Goal: Use online tool/utility: Utilize a website feature to perform a specific function

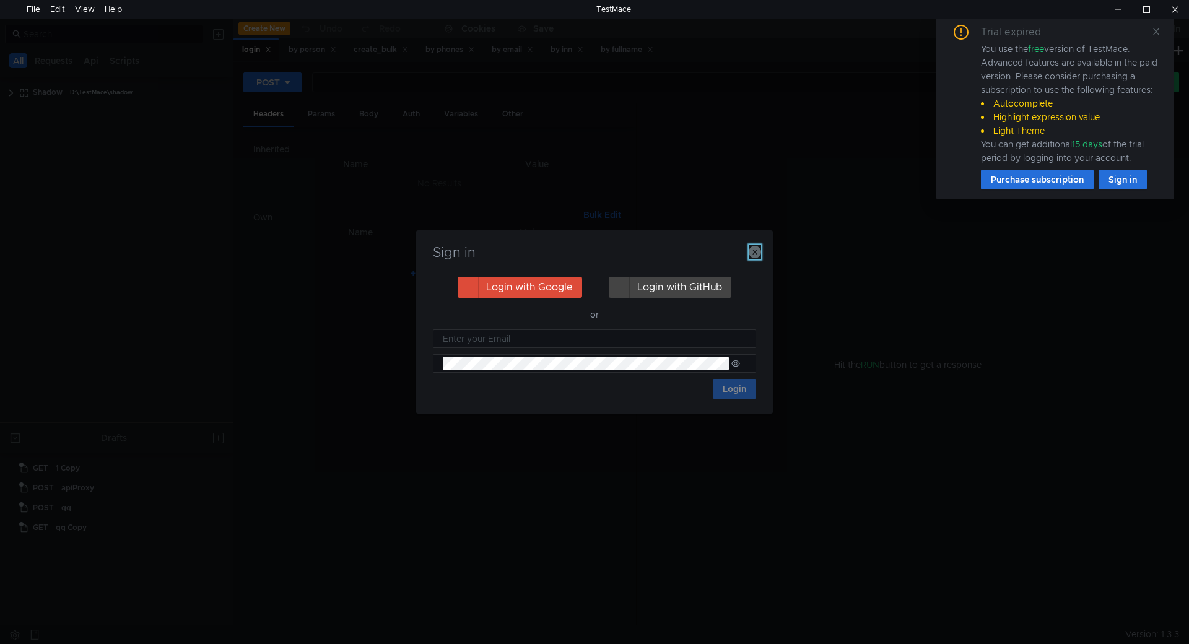
click at [753, 253] on icon "button" at bounding box center [755, 252] width 12 height 12
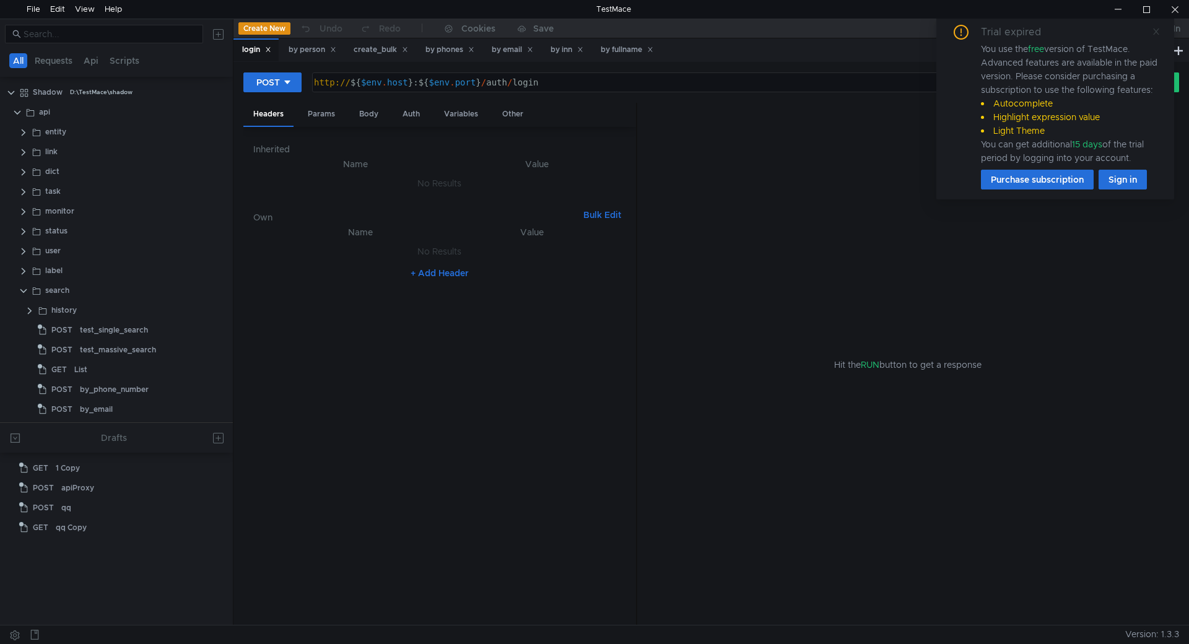
click at [1158, 35] on icon at bounding box center [1156, 31] width 9 height 9
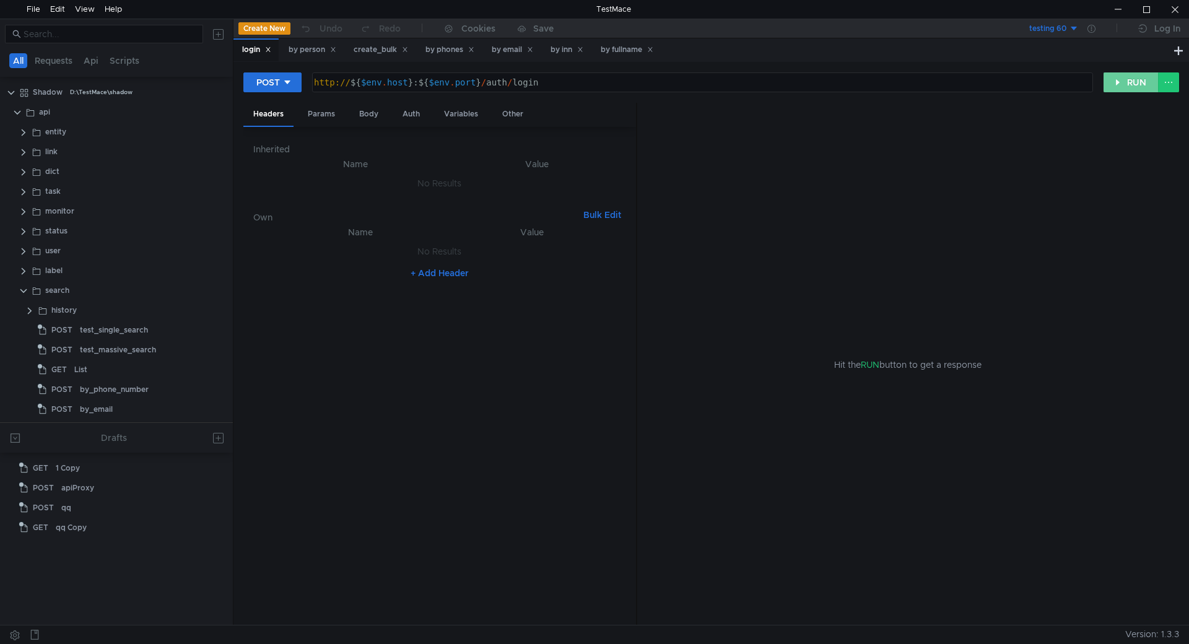
click at [1116, 85] on button "RUN" at bounding box center [1130, 82] width 55 height 20
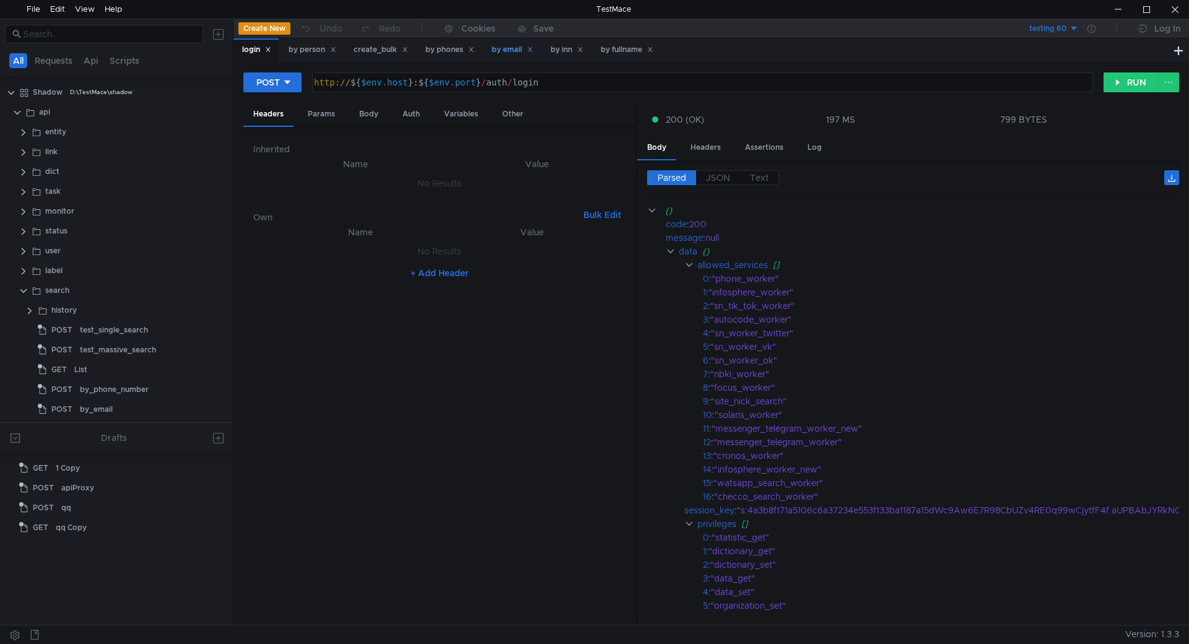
click at [503, 51] on div "by email" at bounding box center [512, 49] width 41 height 13
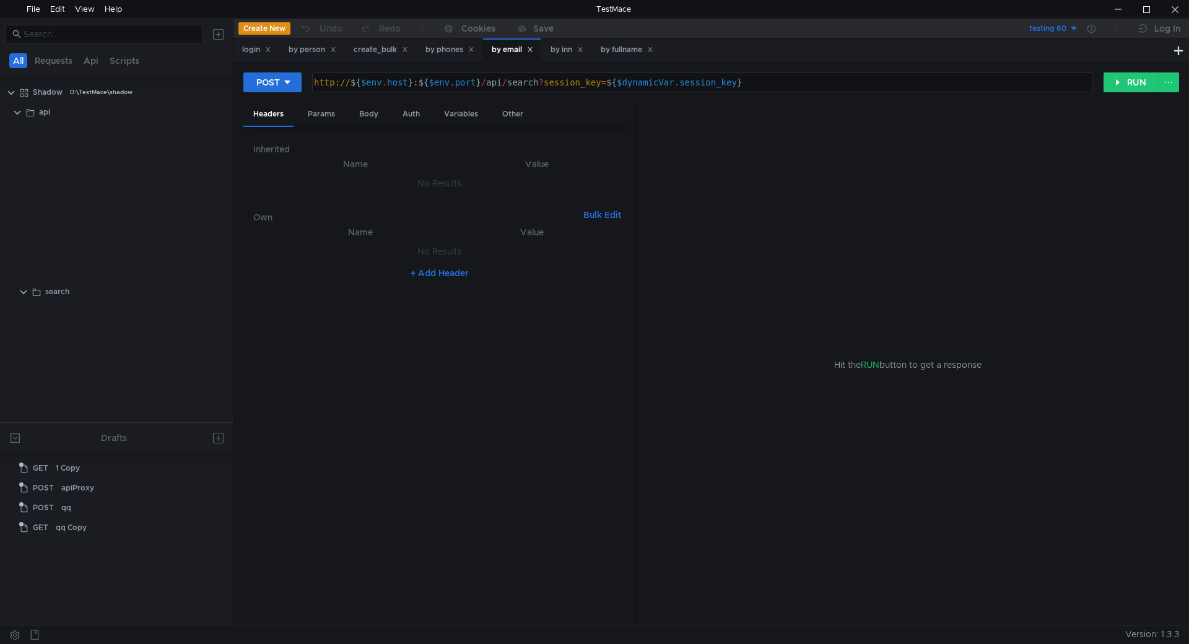
scroll to position [612, 0]
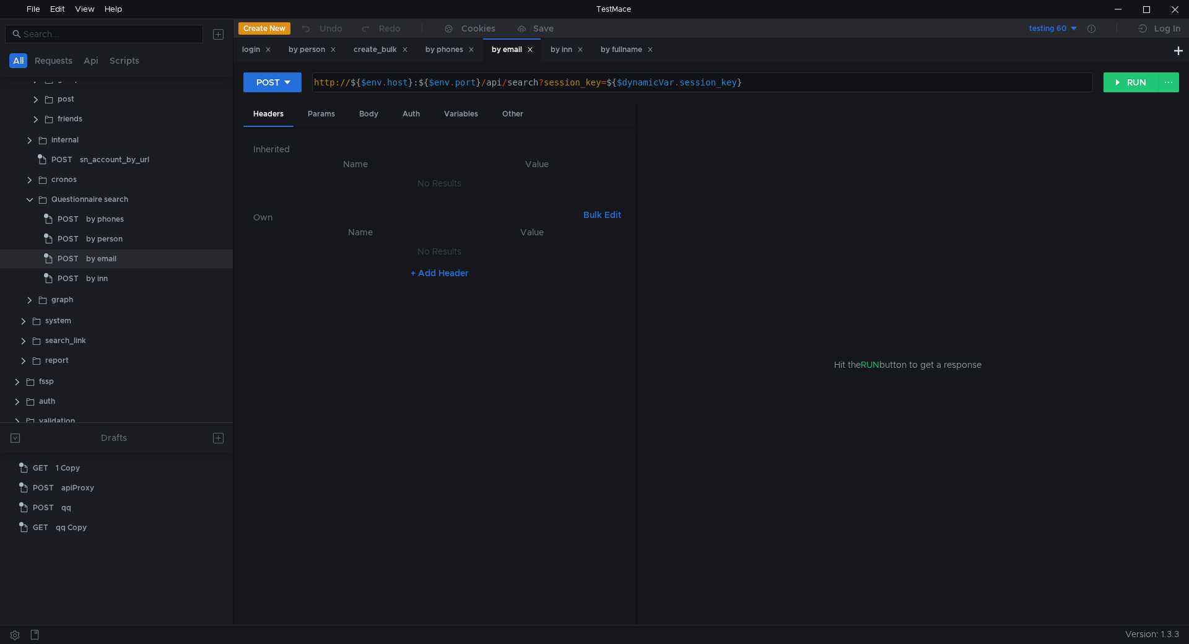
click at [1073, 35] on button "testing 60" at bounding box center [1036, 29] width 86 height 20
click at [1023, 77] on li "local" at bounding box center [1036, 74] width 86 height 20
click at [377, 108] on div "Body" at bounding box center [368, 114] width 39 height 23
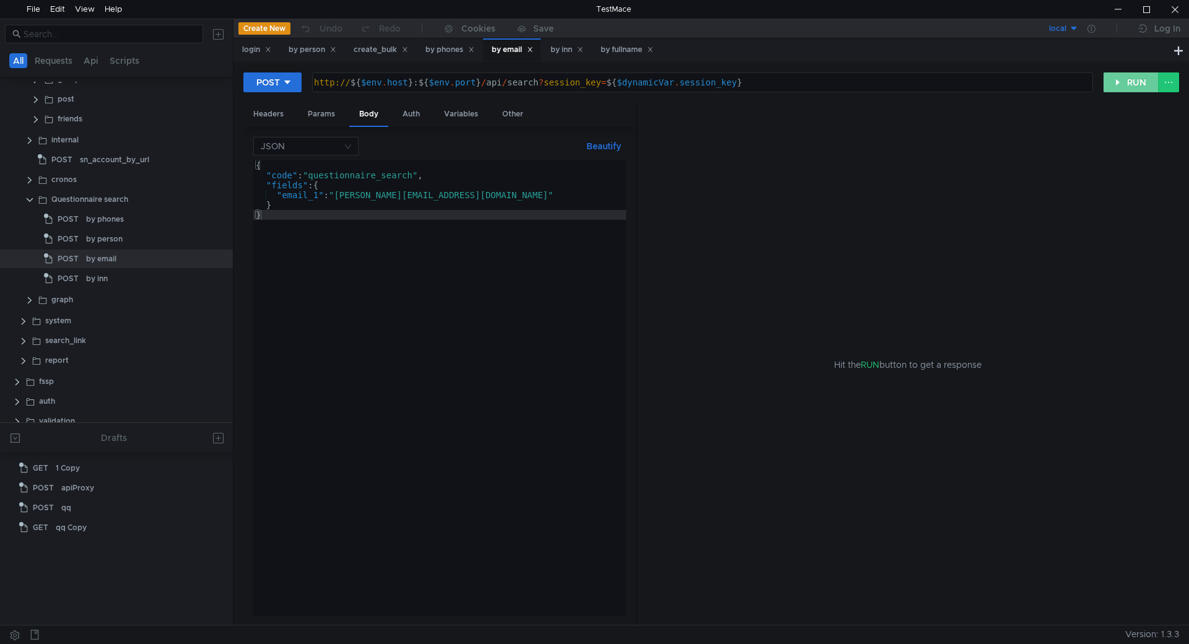
click at [1124, 82] on button "RUN" at bounding box center [1130, 82] width 55 height 20
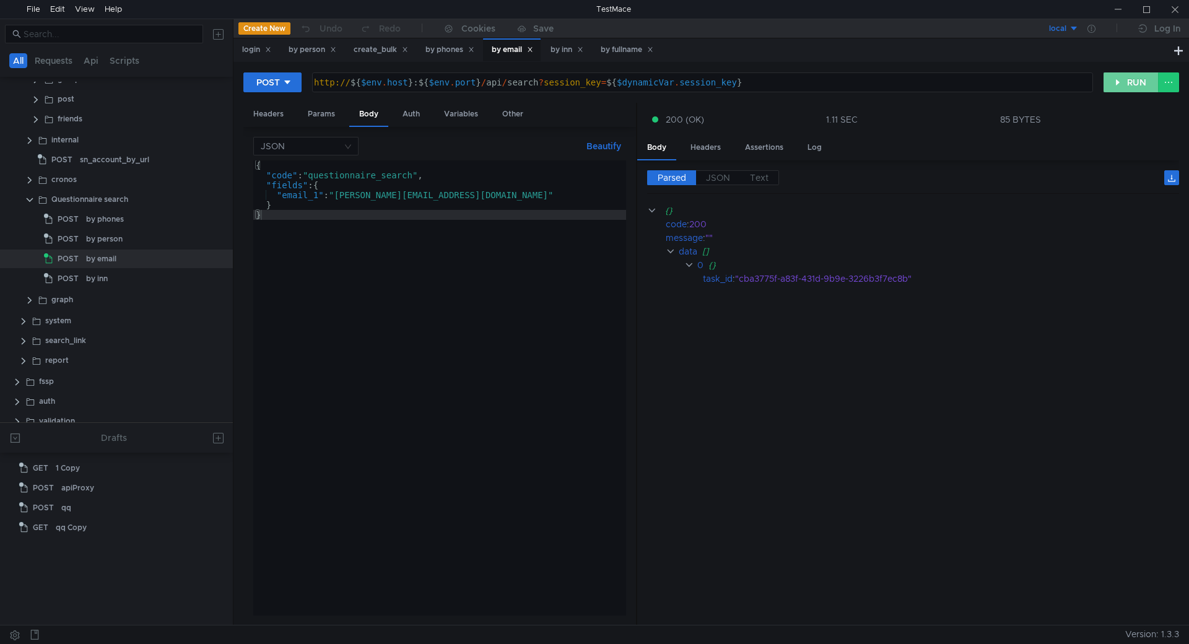
click at [1123, 77] on button "RUN" at bounding box center [1130, 82] width 55 height 20
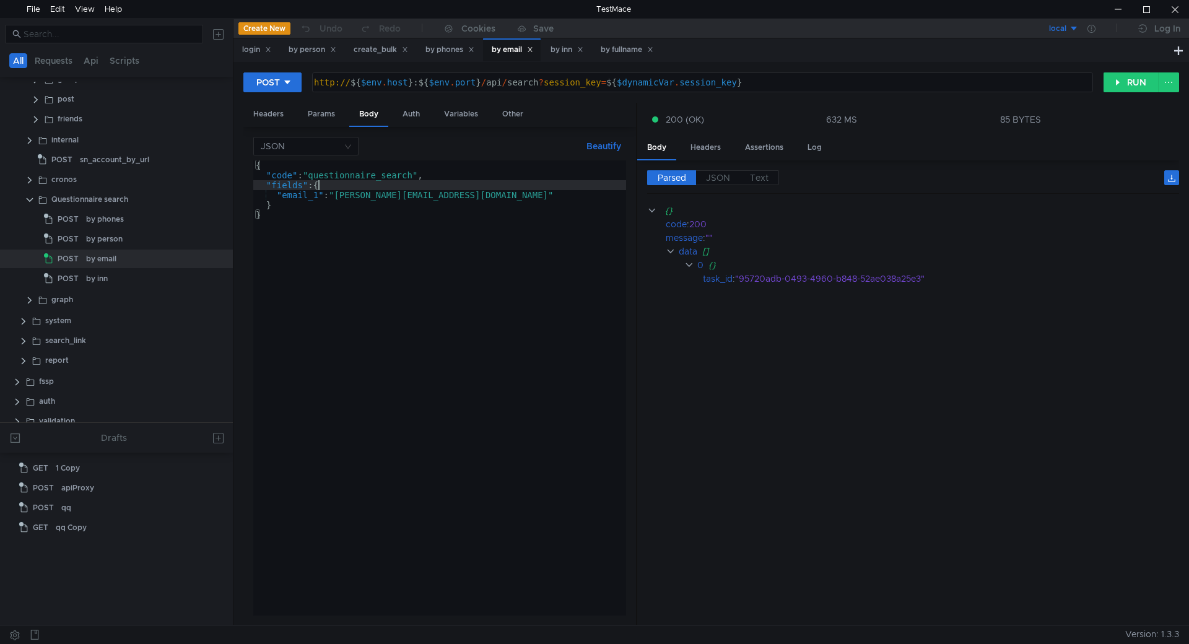
click at [317, 189] on div "{ "code" : "questionnaire_search" , "fields" : { "email_1" : "jennifer@dohlaw.c…" at bounding box center [439, 397] width 373 height 475
click at [286, 202] on div "{ "code" : "questionnaire_search" , "fields" : [{ "email_1" : "jennifer@dohlaw.…" at bounding box center [439, 397] width 373 height 475
click at [402, 278] on div "{ "code" : "questionnaire_search" , "fields" : [{ "email_1" : "jennifer@dohlaw.…" at bounding box center [439, 397] width 373 height 475
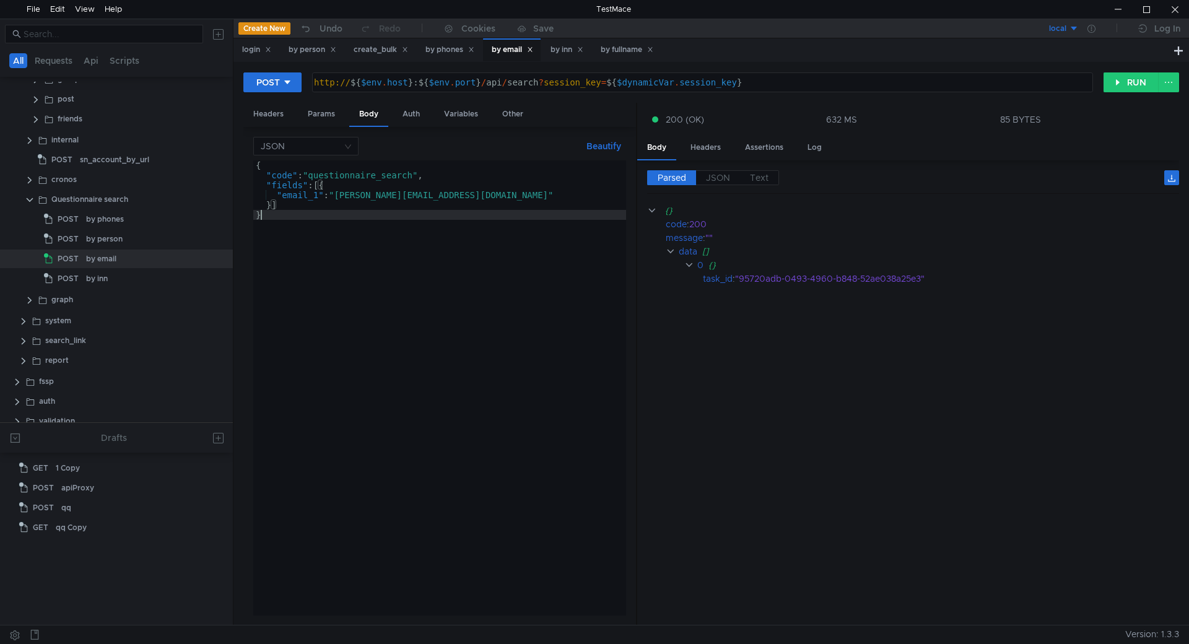
scroll to position [0, 0]
type textarea "}"
click at [1116, 82] on button "RUN" at bounding box center [1130, 82] width 55 height 20
click at [1121, 82] on button "RUN" at bounding box center [1130, 82] width 55 height 20
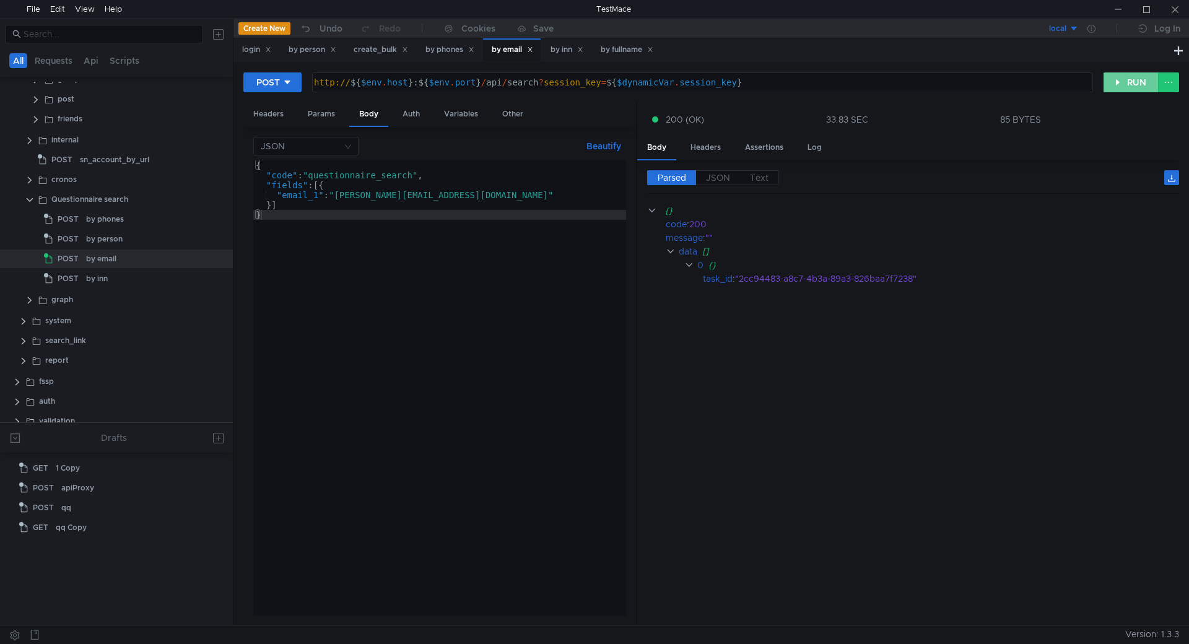
click at [1131, 79] on button "RUN" at bounding box center [1130, 82] width 55 height 20
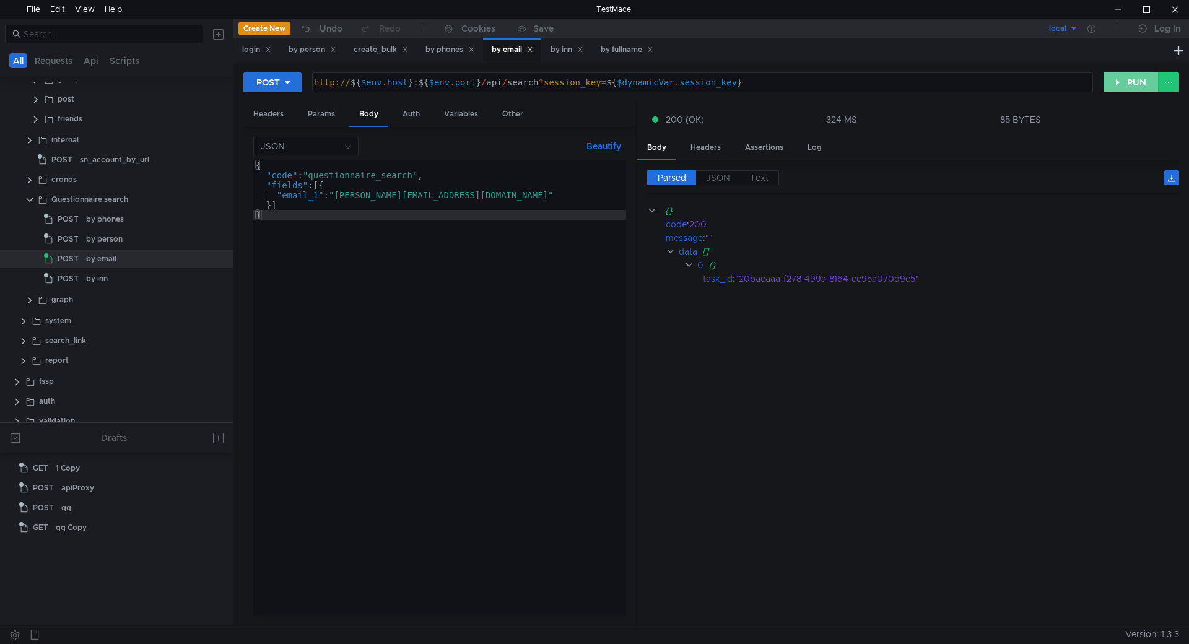
click at [1129, 82] on button "RUN" at bounding box center [1130, 82] width 55 height 20
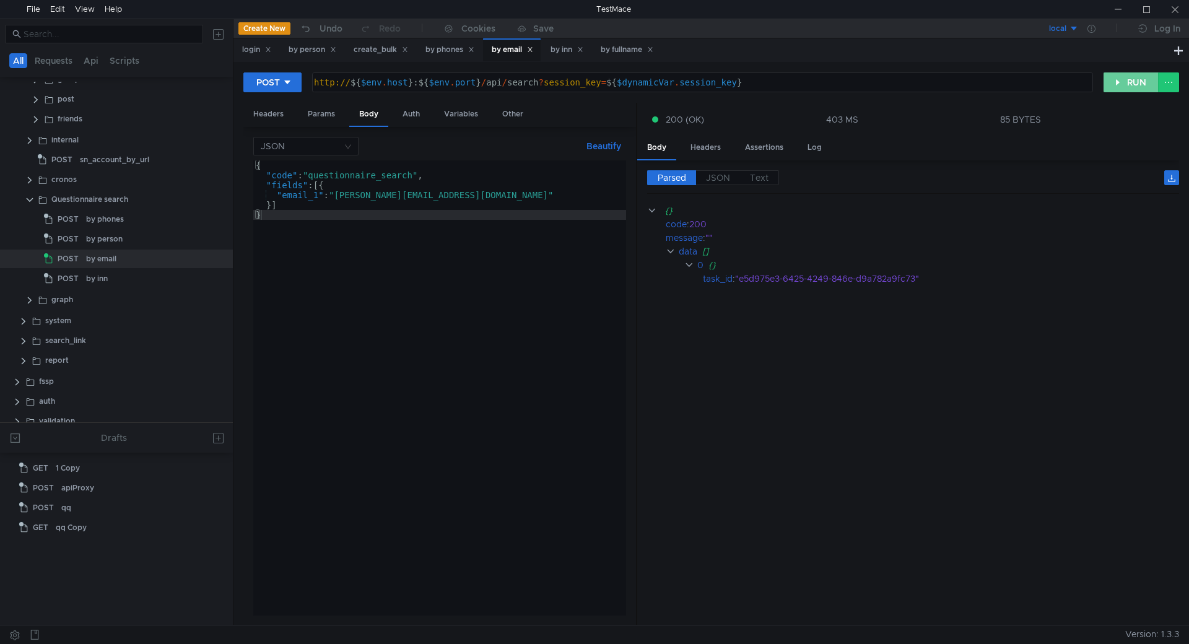
click at [1120, 87] on button "RUN" at bounding box center [1130, 82] width 55 height 20
click at [248, 52] on div "login" at bounding box center [256, 49] width 29 height 13
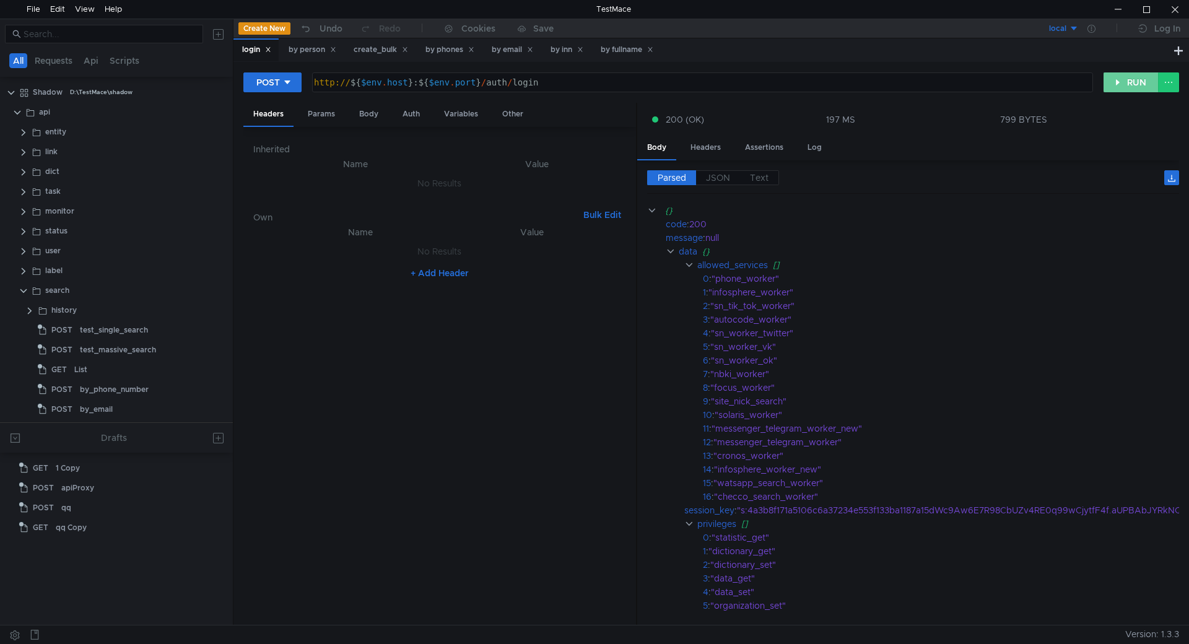
click at [1118, 84] on button "RUN" at bounding box center [1130, 82] width 55 height 20
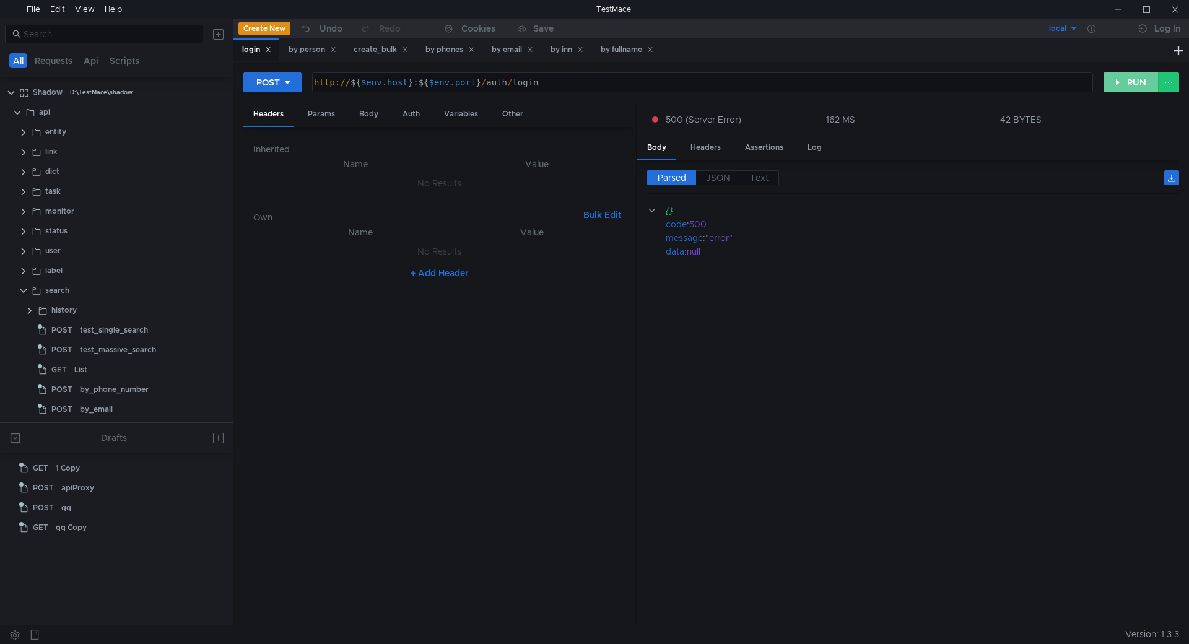
click at [1134, 82] on button "RUN" at bounding box center [1130, 82] width 55 height 20
click at [1128, 84] on button "RUN" at bounding box center [1130, 82] width 55 height 20
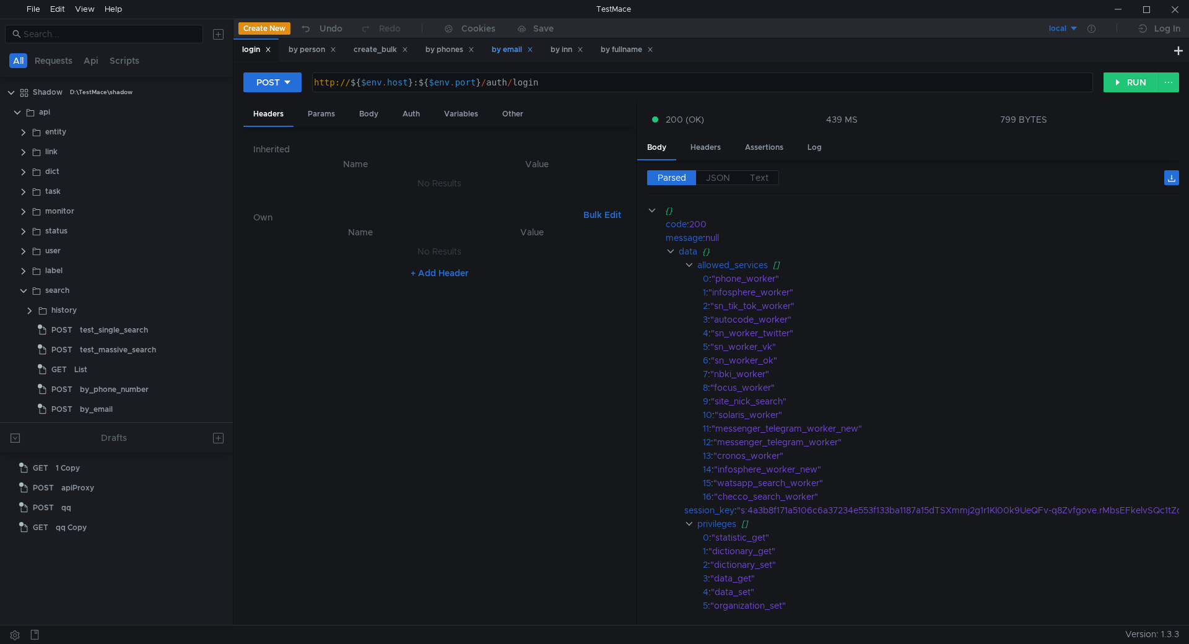
click at [515, 51] on div "by email" at bounding box center [512, 49] width 41 height 13
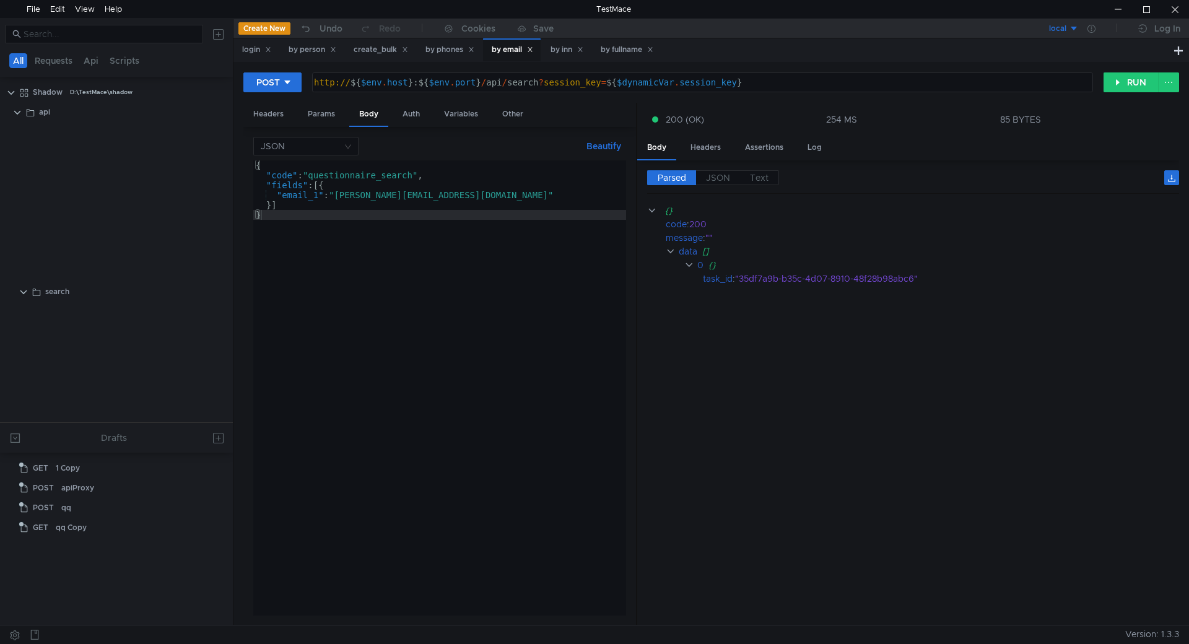
scroll to position [612, 0]
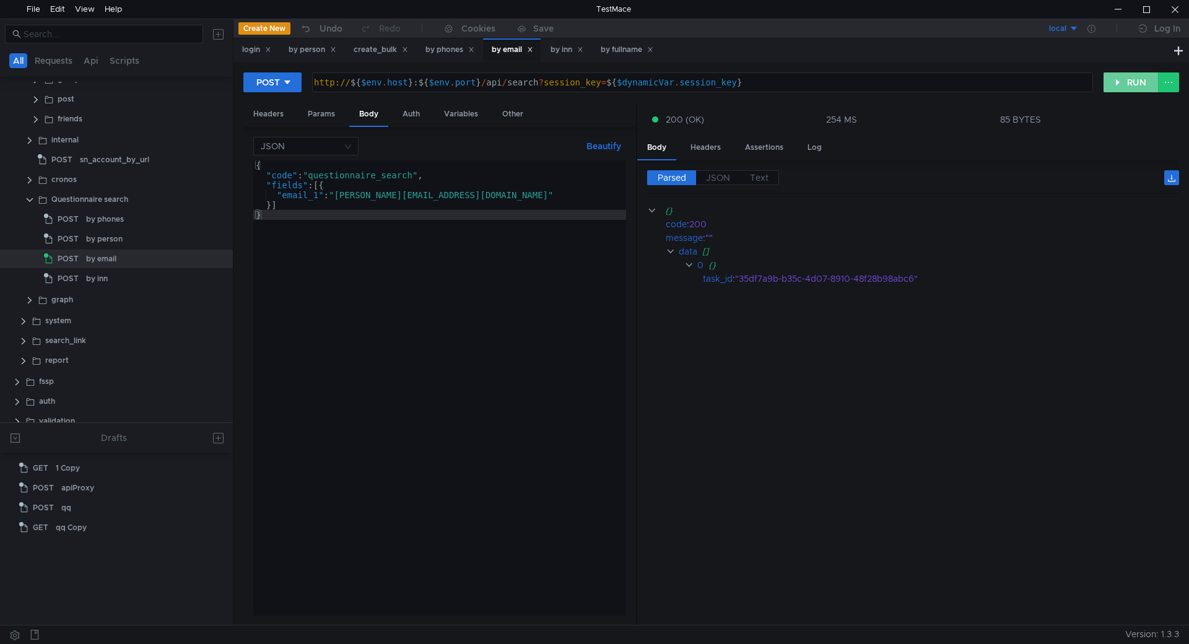
click at [1118, 88] on button "RUN" at bounding box center [1130, 82] width 55 height 20
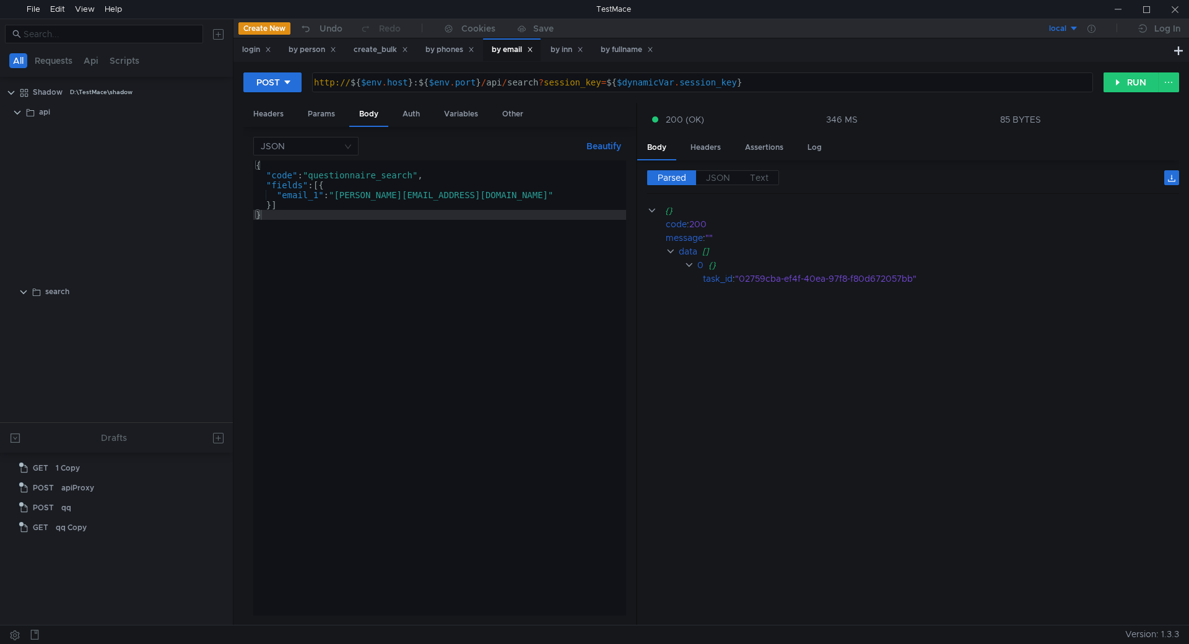
scroll to position [612, 0]
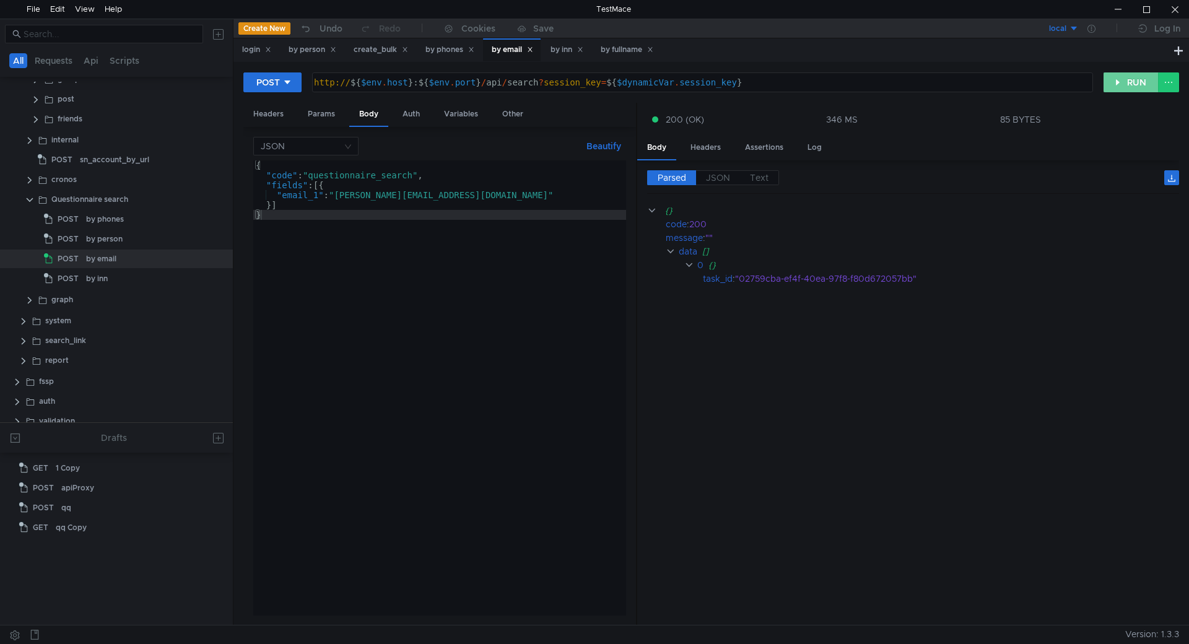
click at [1129, 83] on button "RUN" at bounding box center [1130, 82] width 55 height 20
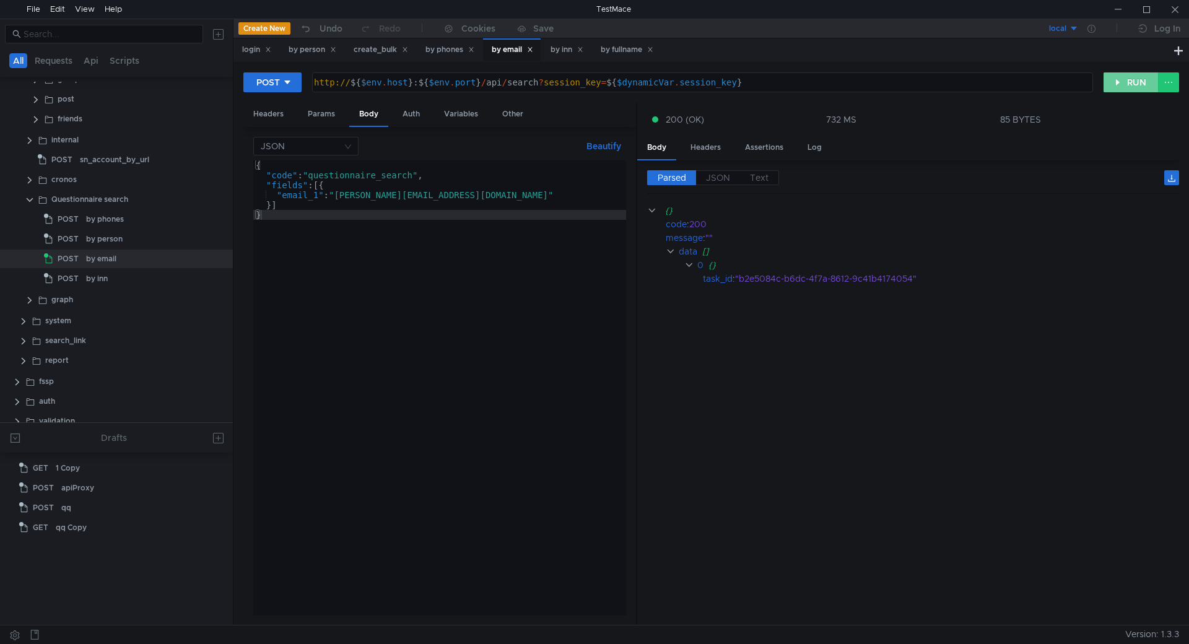
click at [1128, 90] on button "RUN" at bounding box center [1130, 82] width 55 height 20
click at [1121, 83] on button "RUN" at bounding box center [1130, 82] width 55 height 20
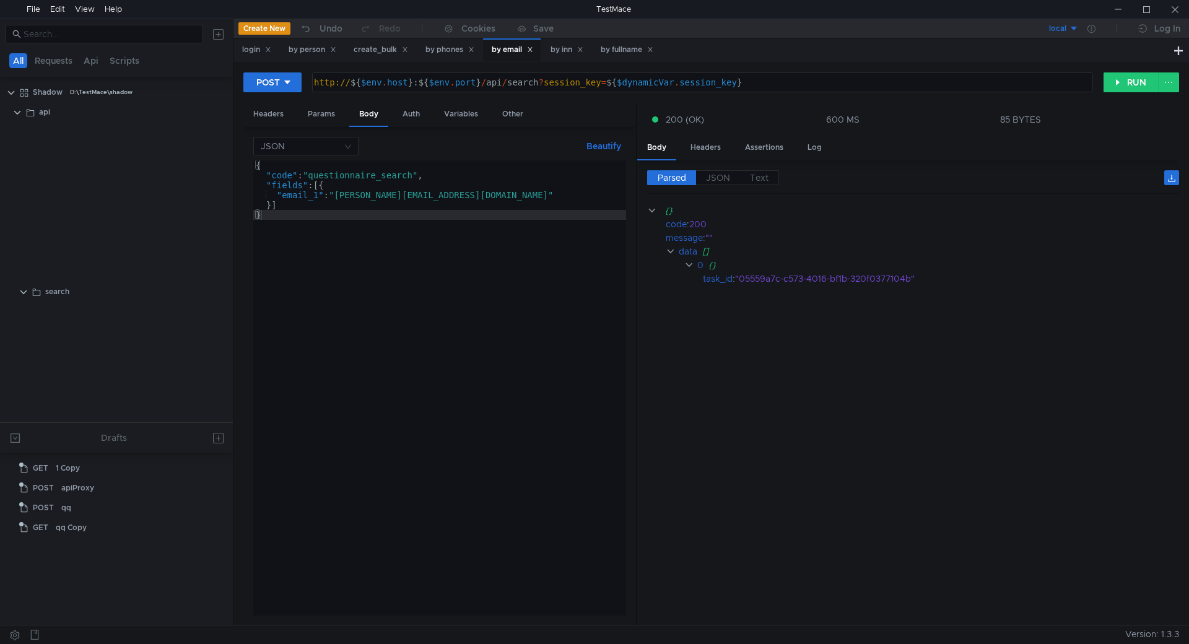
scroll to position [612, 0]
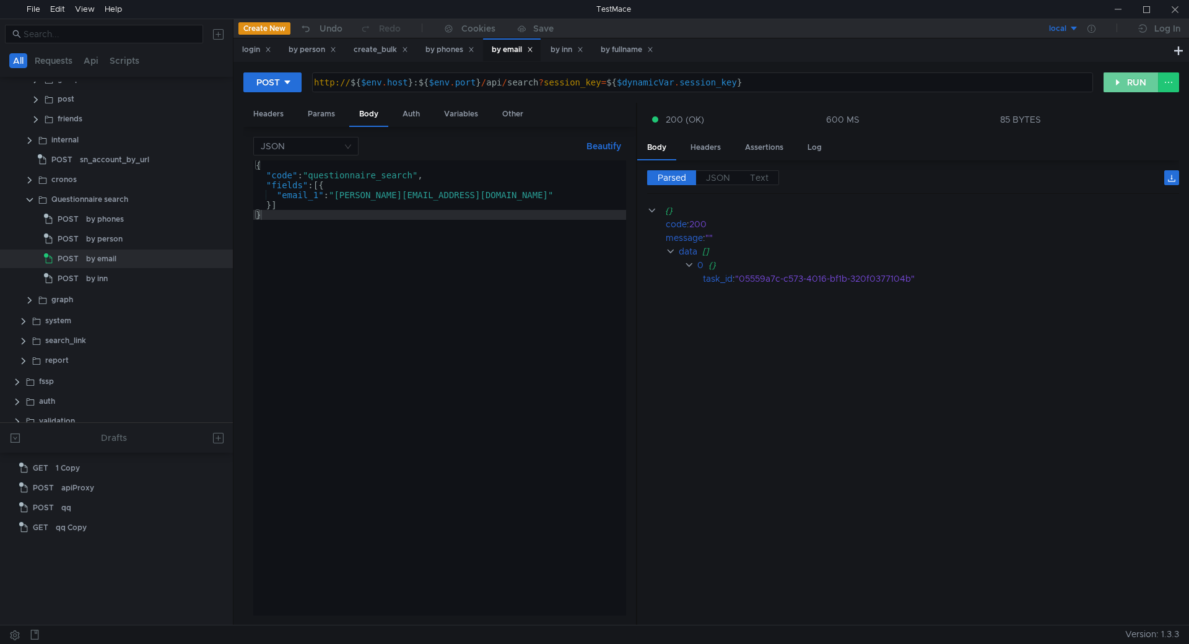
click at [1117, 82] on button "RUN" at bounding box center [1130, 82] width 55 height 20
click at [1125, 86] on button "RUN" at bounding box center [1130, 82] width 55 height 20
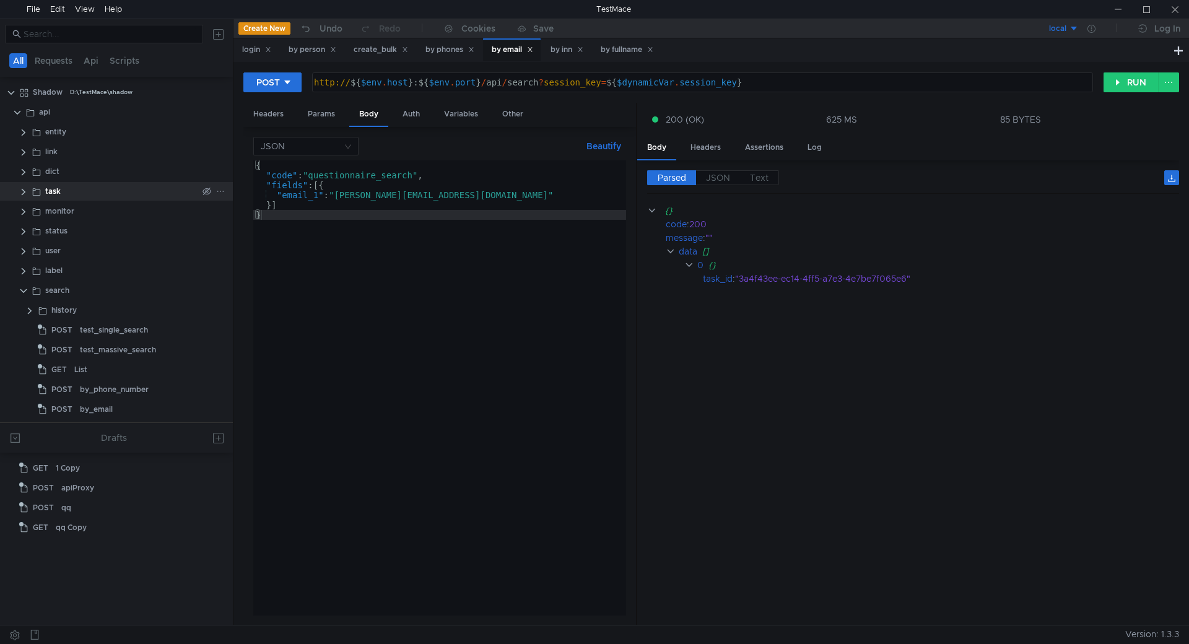
click at [20, 187] on clr-icon at bounding box center [24, 192] width 10 height 10
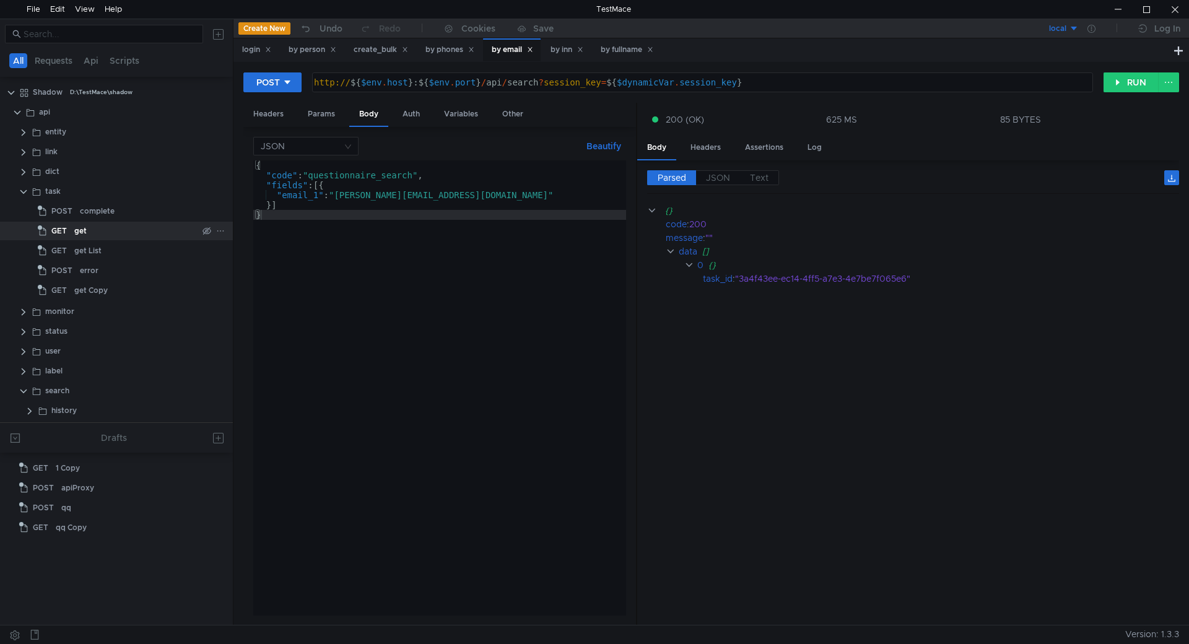
click at [82, 229] on div "get" at bounding box center [80, 231] width 12 height 19
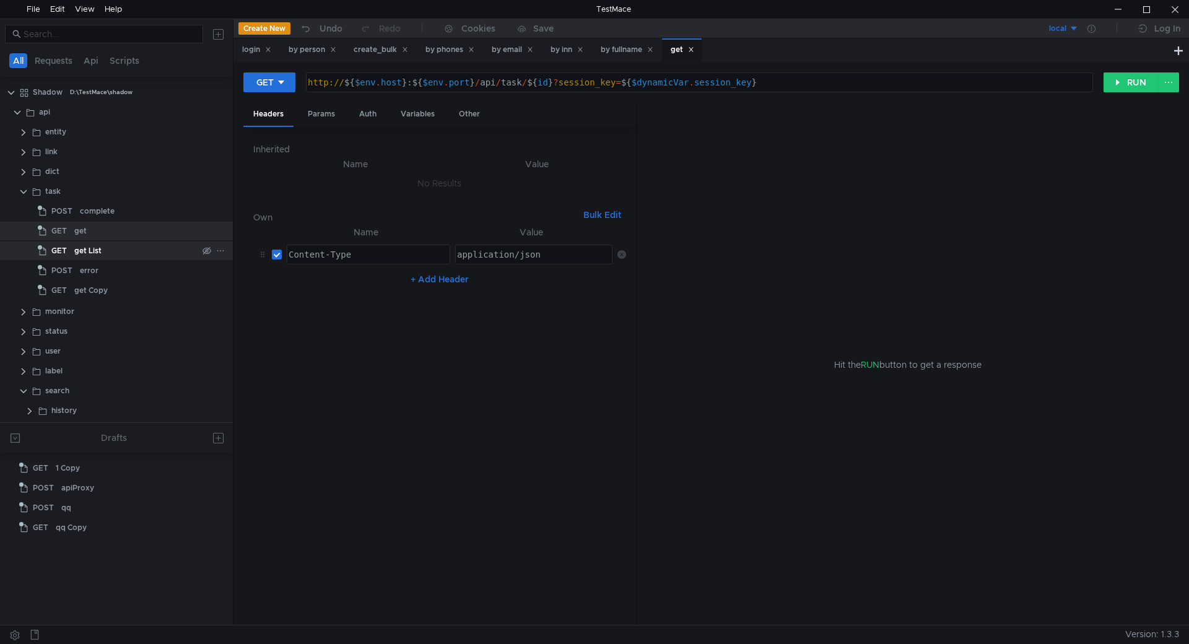
click at [110, 250] on div "get List" at bounding box center [135, 250] width 123 height 19
click at [325, 115] on div "Params" at bounding box center [321, 114] width 47 height 23
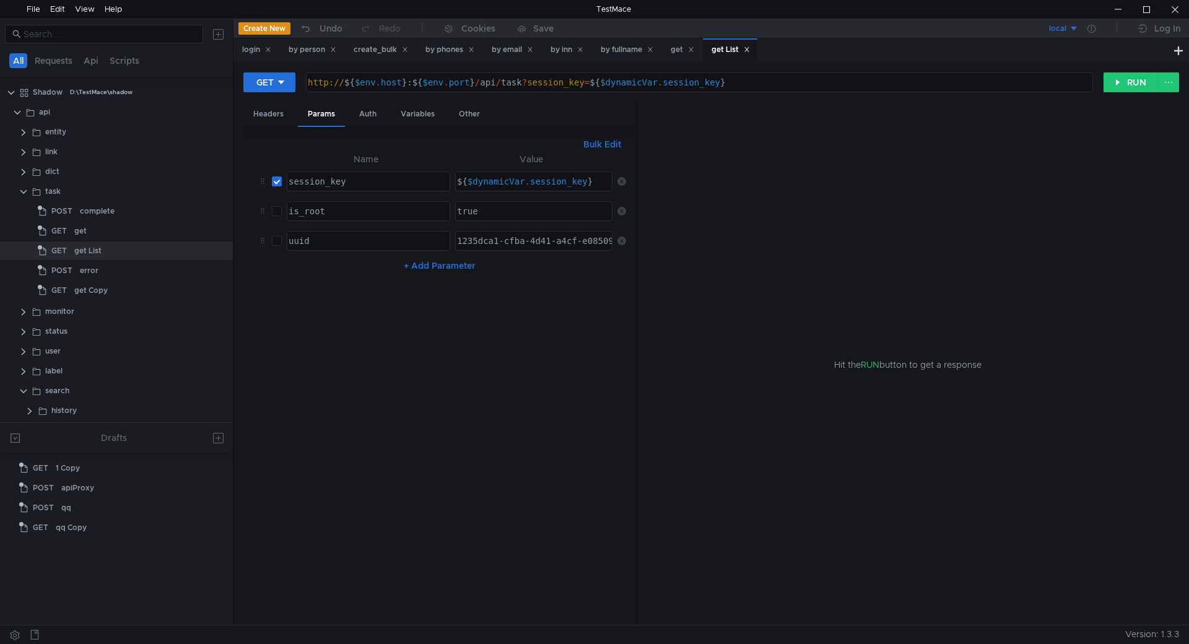
click at [276, 213] on input "checkbox" at bounding box center [277, 211] width 10 height 10
checkbox input "true"
click at [1125, 86] on button "RUN" at bounding box center [1130, 82] width 55 height 20
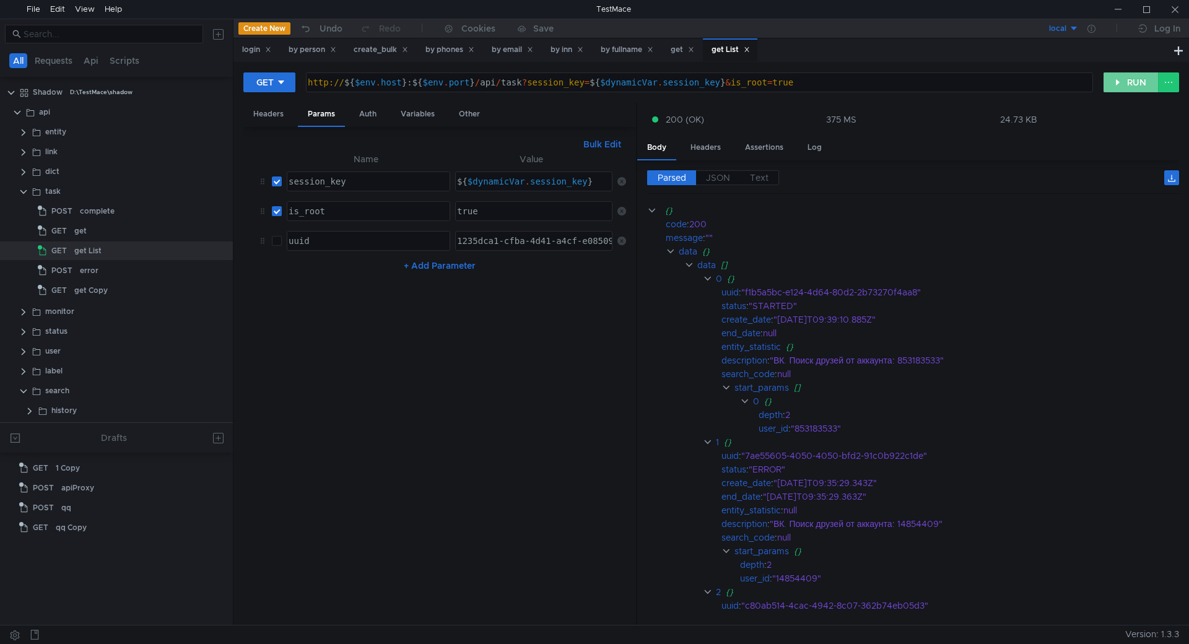
click at [1129, 80] on button "RUN" at bounding box center [1130, 82] width 55 height 20
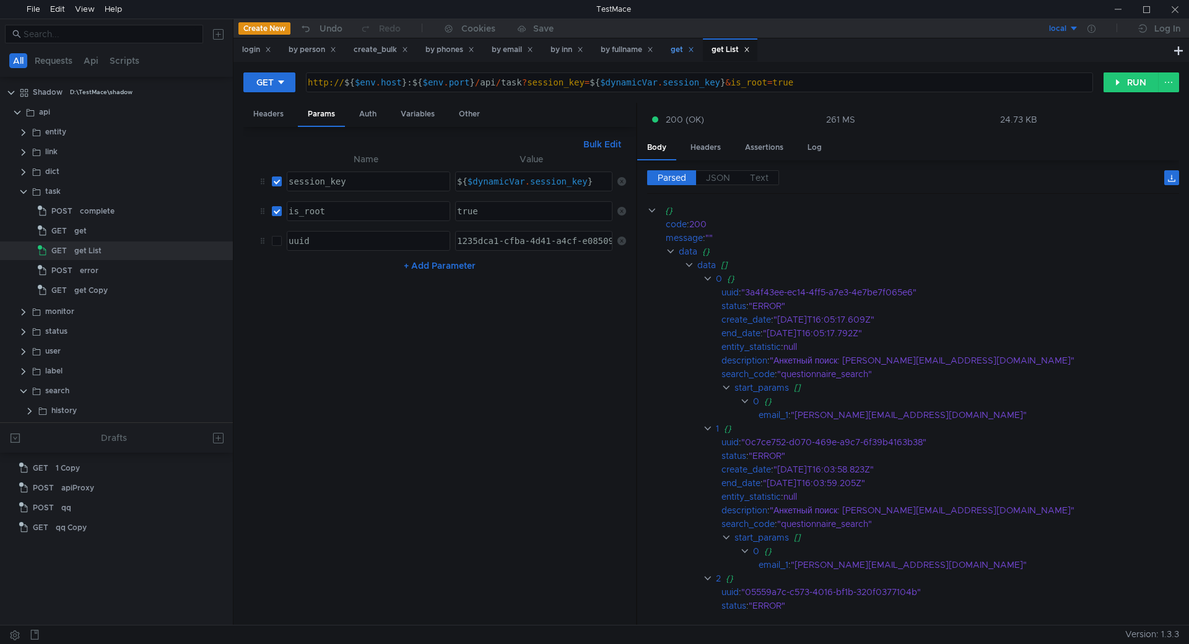
click at [694, 51] on icon at bounding box center [691, 49] width 6 height 6
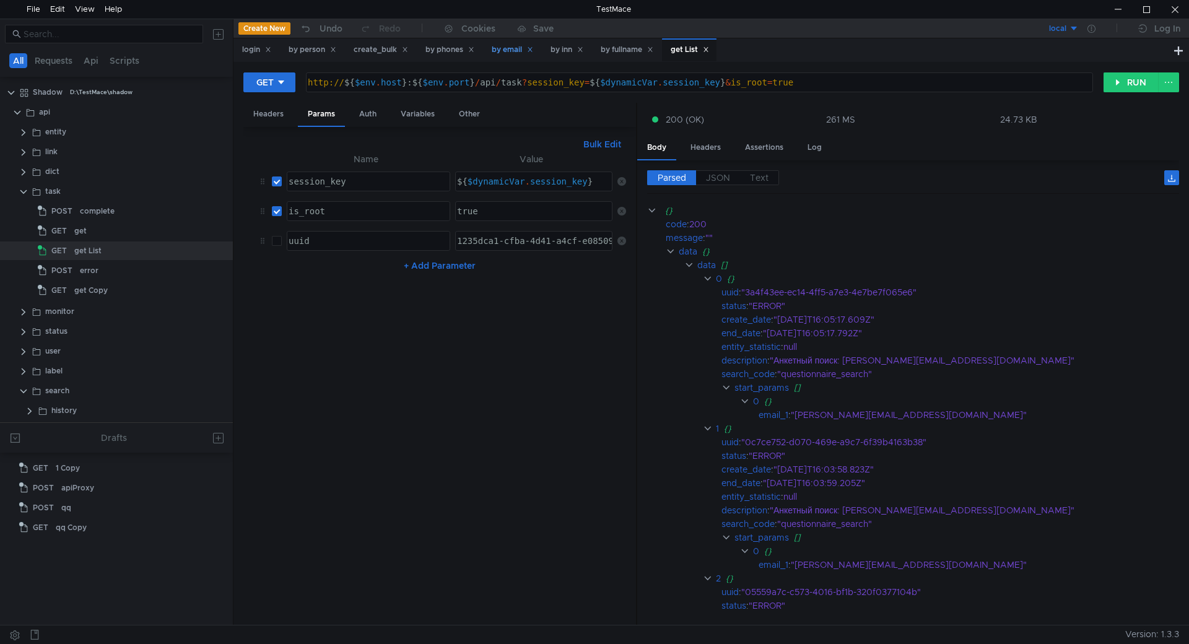
click at [519, 53] on div "by email" at bounding box center [512, 49] width 41 height 13
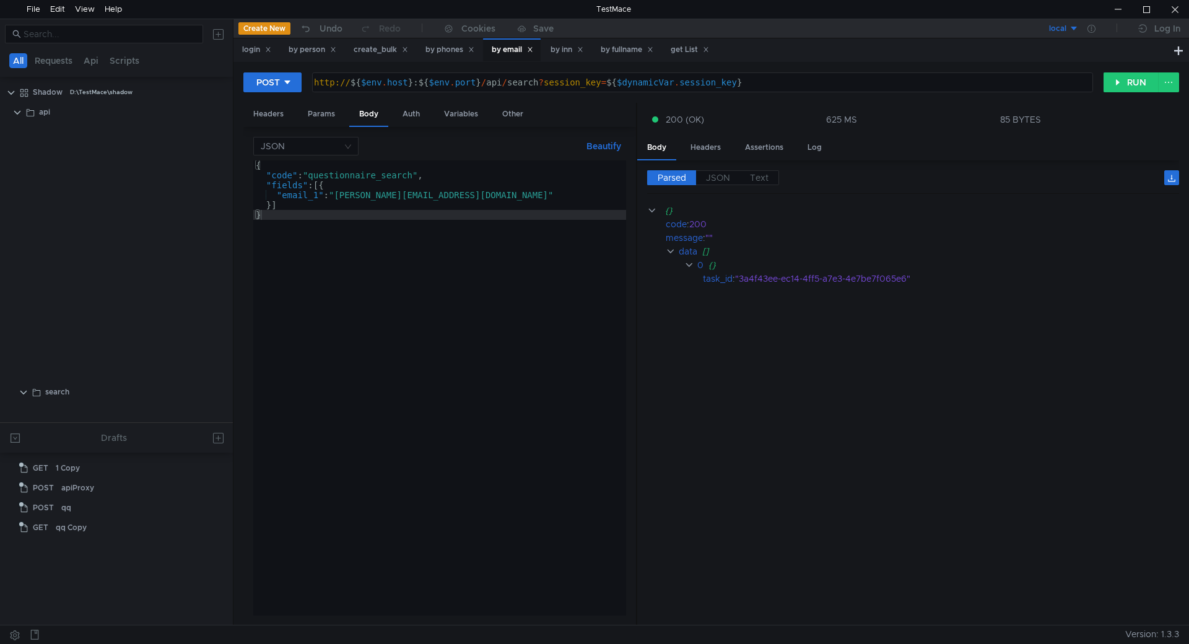
scroll to position [713, 0]
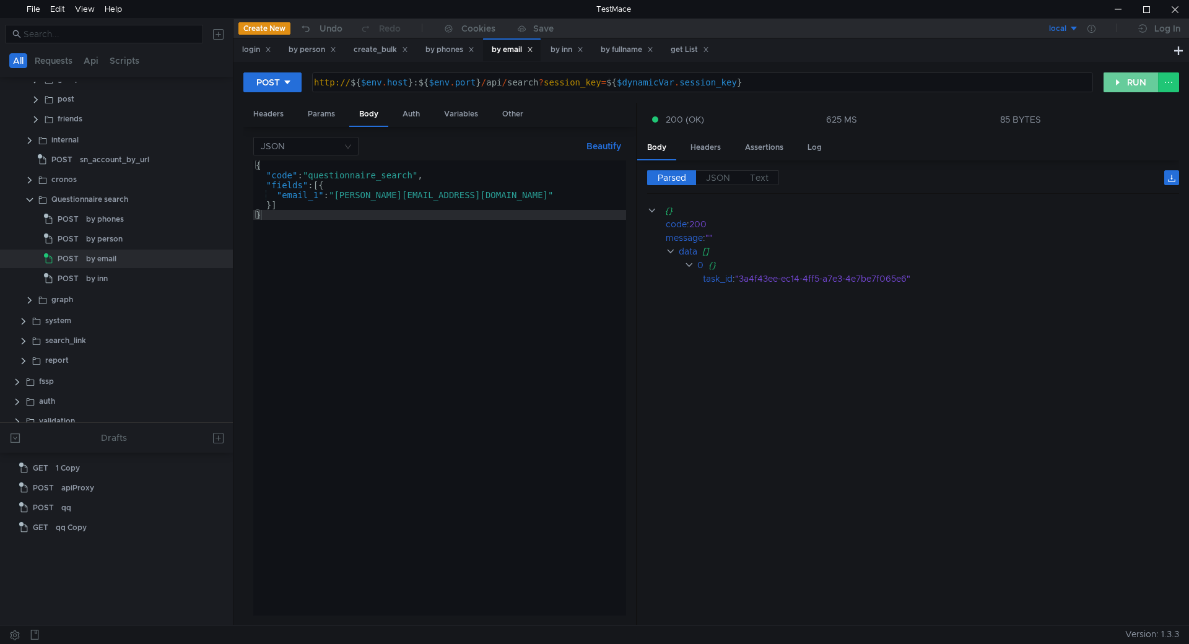
click at [1119, 87] on button "RUN" at bounding box center [1130, 82] width 55 height 20
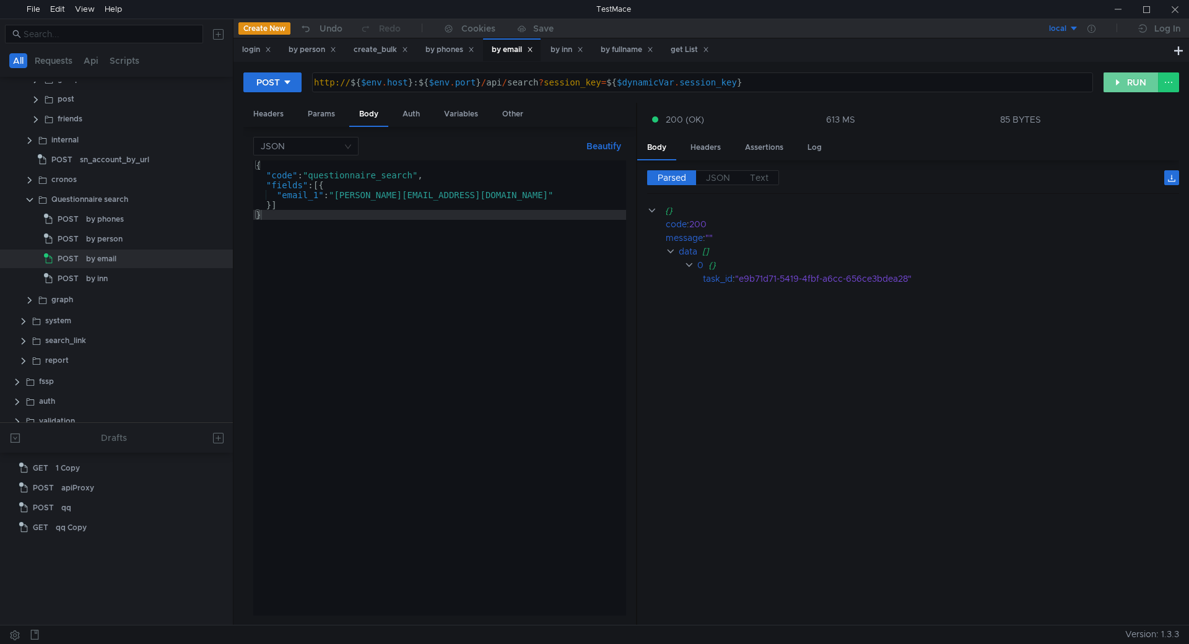
click at [1120, 83] on button "RUN" at bounding box center [1130, 82] width 55 height 20
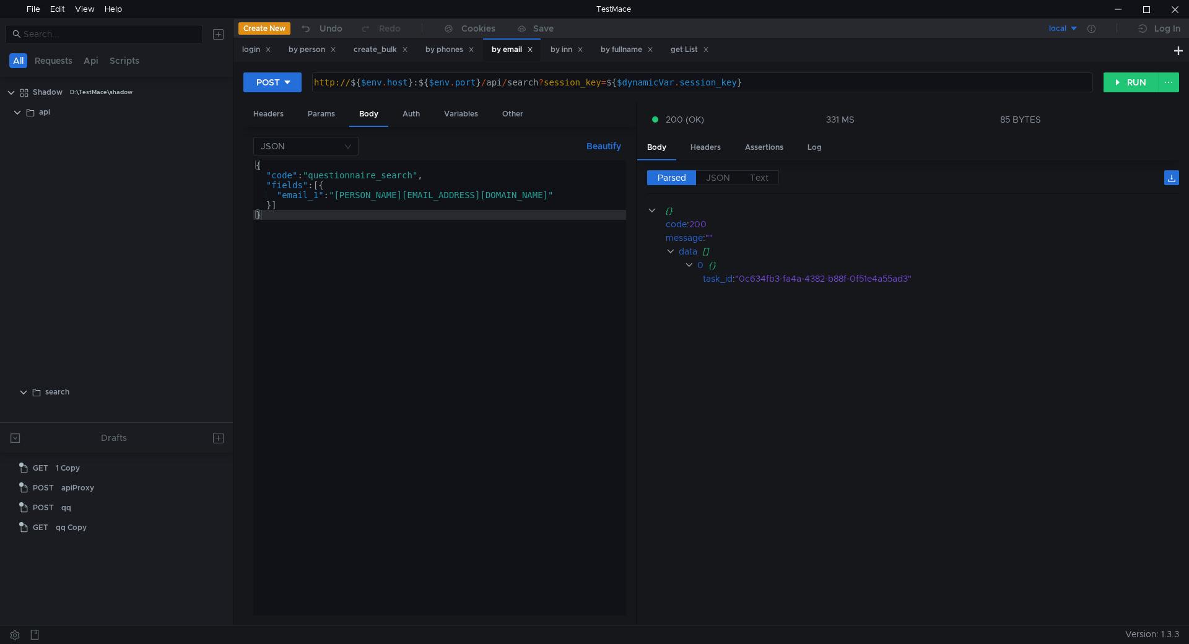
scroll to position [713, 0]
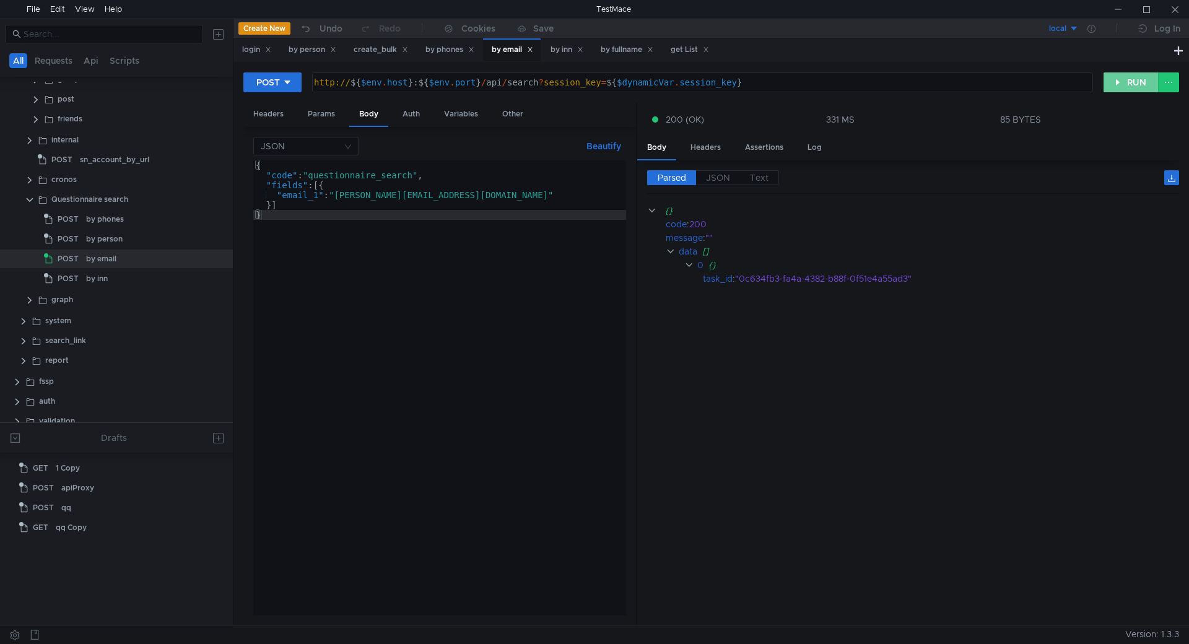
click at [1123, 87] on button "RUN" at bounding box center [1130, 82] width 55 height 20
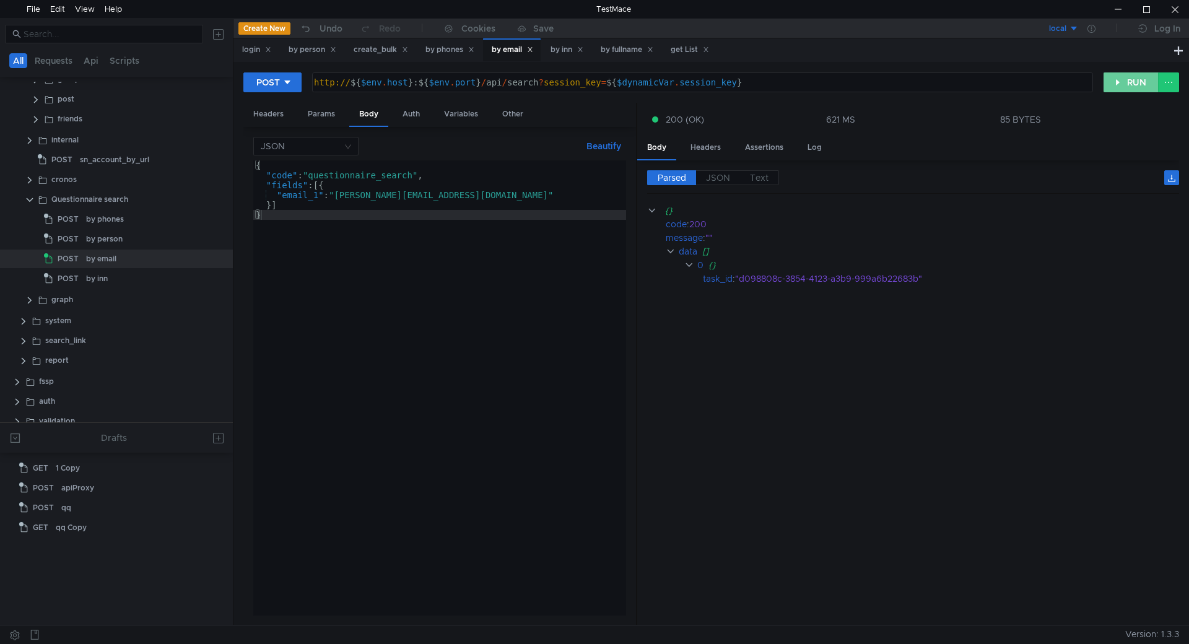
click at [1120, 89] on button "RUN" at bounding box center [1130, 82] width 55 height 20
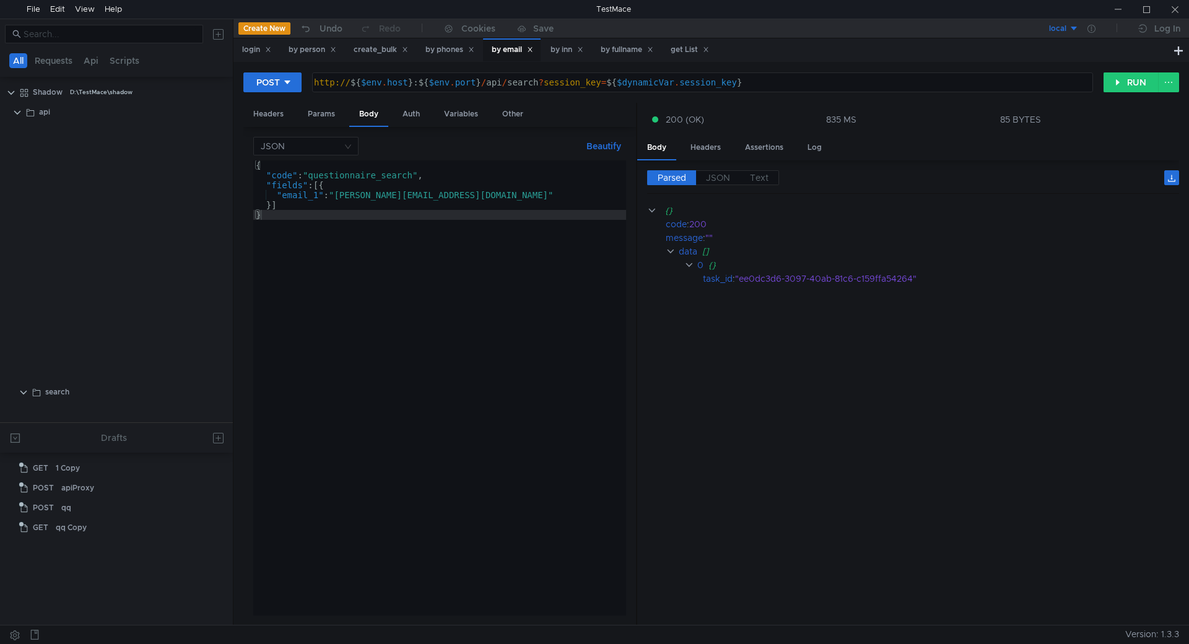
scroll to position [713, 0]
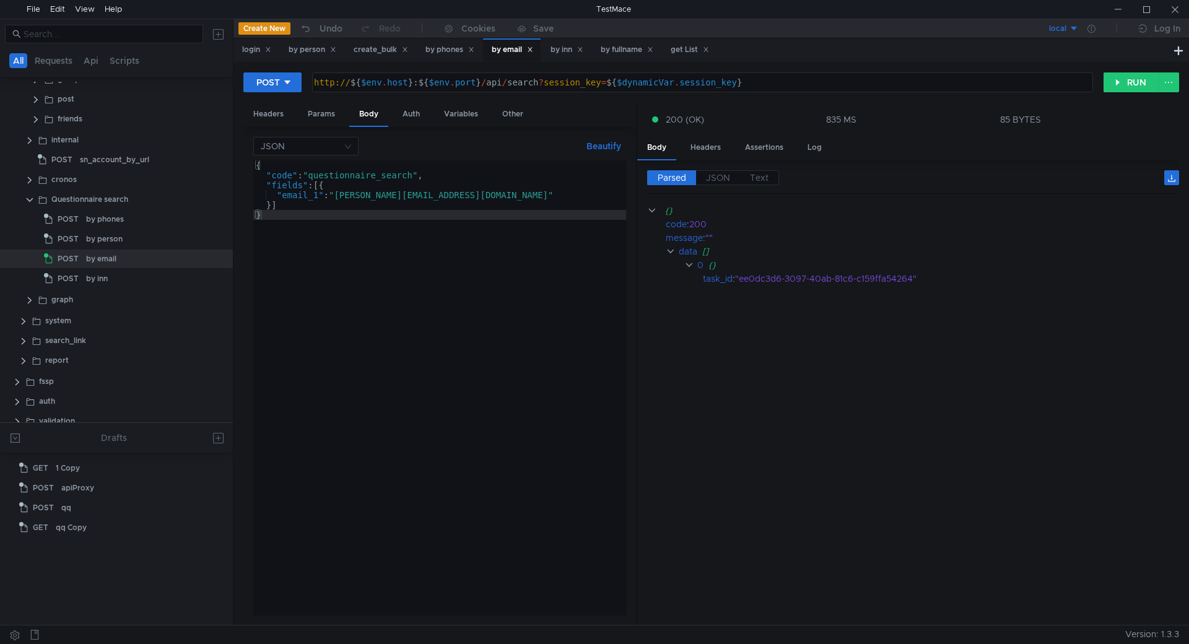
click at [1055, 471] on cdk-virtual-scroll-viewport "{} code : 200 message : "" data [] 0 {} task_id : "ee0dc3d6-3097-40ab-81c6-c159…" at bounding box center [913, 410] width 532 height 412
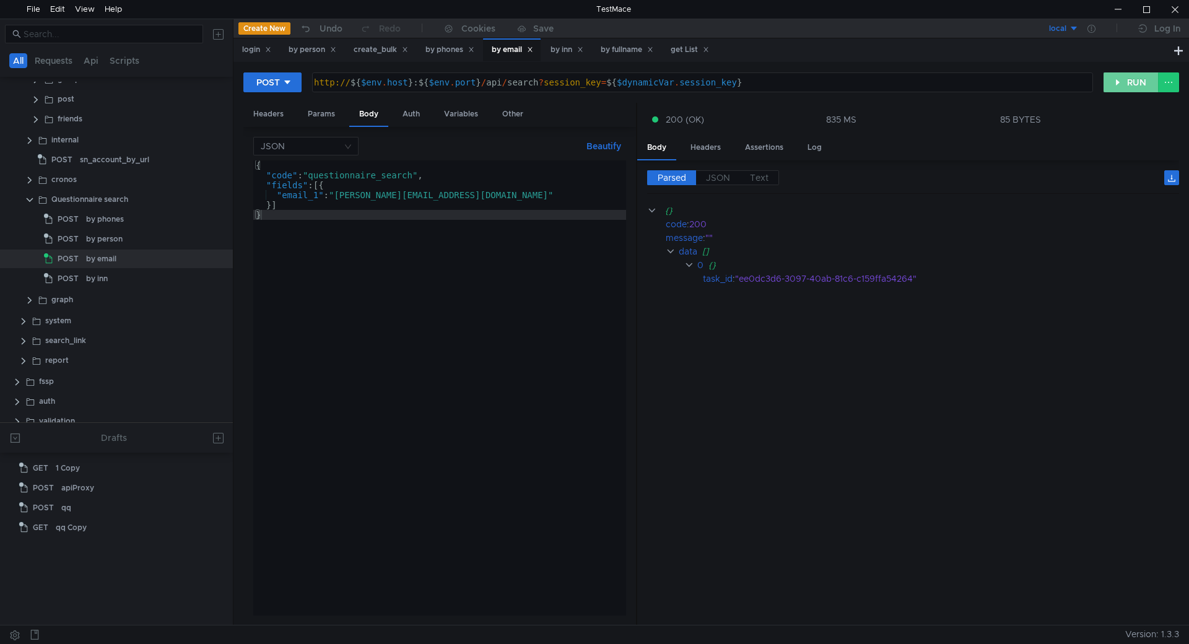
click at [1128, 84] on button "RUN" at bounding box center [1130, 82] width 55 height 20
click at [1125, 83] on button "RUN" at bounding box center [1130, 82] width 55 height 20
